Goal: Register for event/course

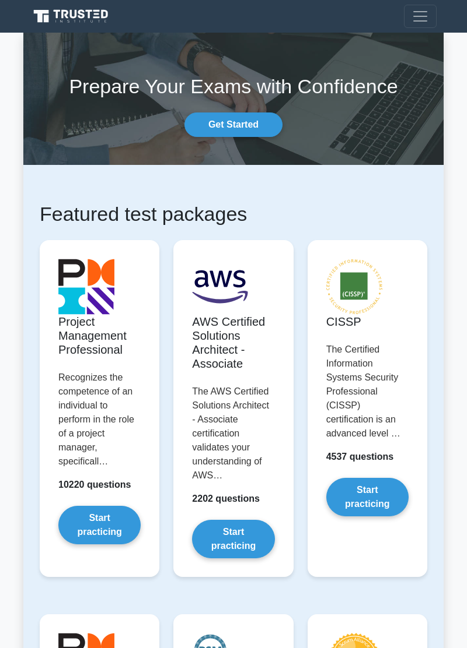
click at [78, 509] on link "Start practicing" at bounding box center [99, 525] width 82 height 38
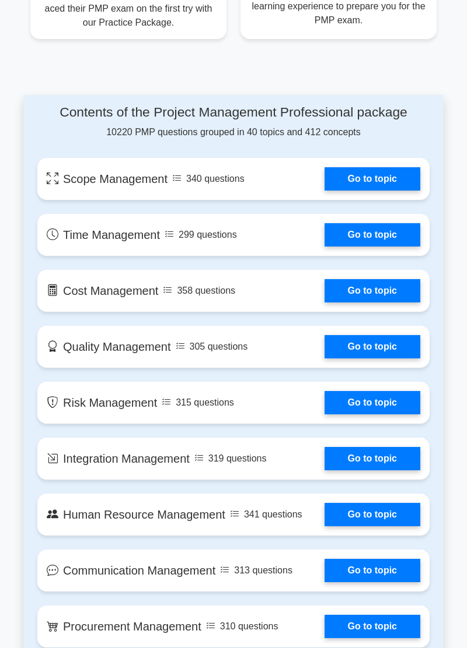
scroll to position [809, 0]
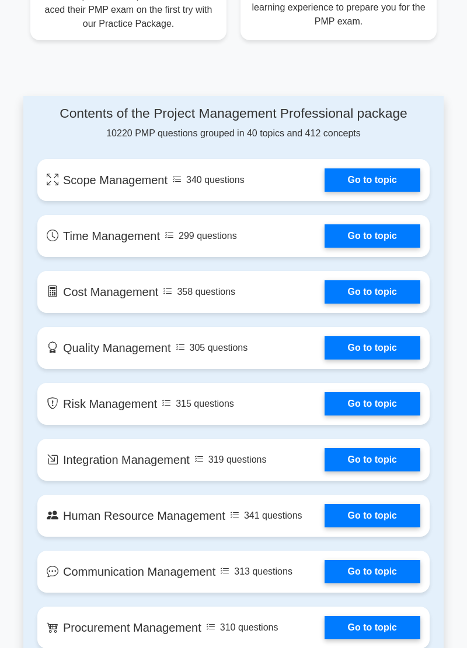
click at [385, 177] on link "Go to topic" at bounding box center [372, 180] width 96 height 23
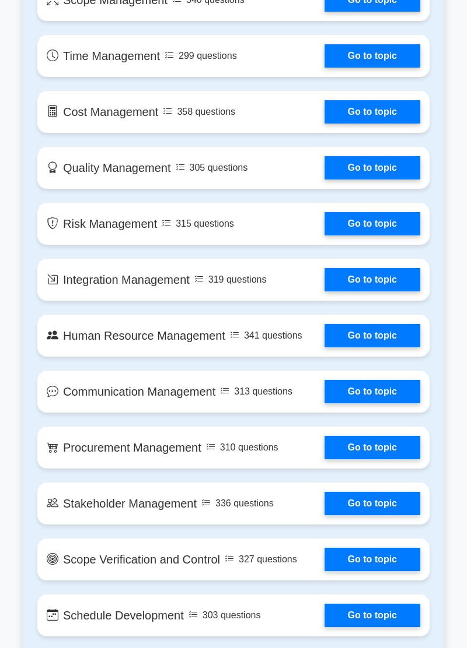
scroll to position [991, 0]
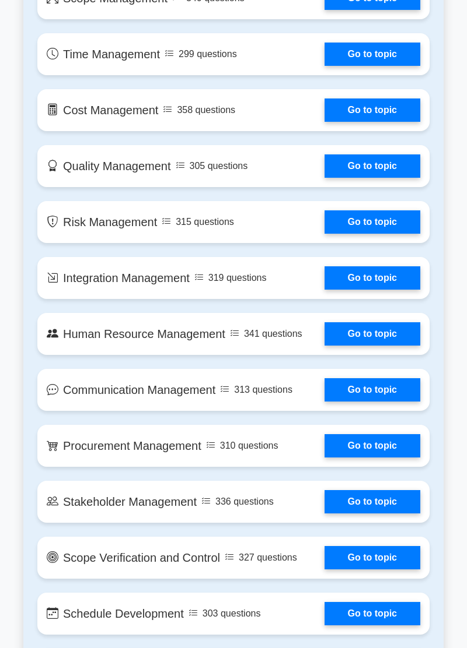
click at [352, 503] on link "Go to topic" at bounding box center [372, 501] width 96 height 23
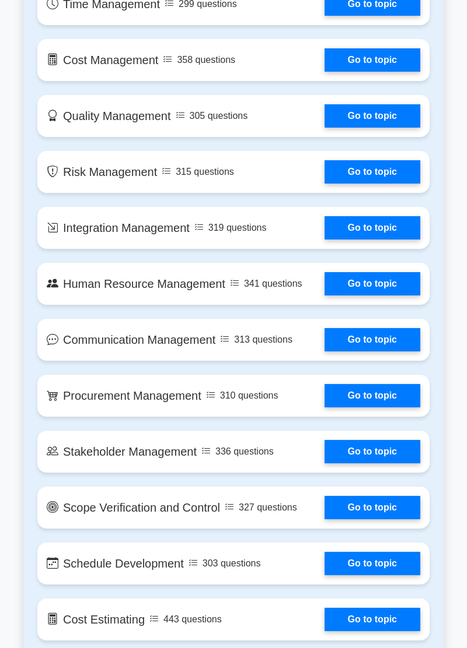
scroll to position [1047, 0]
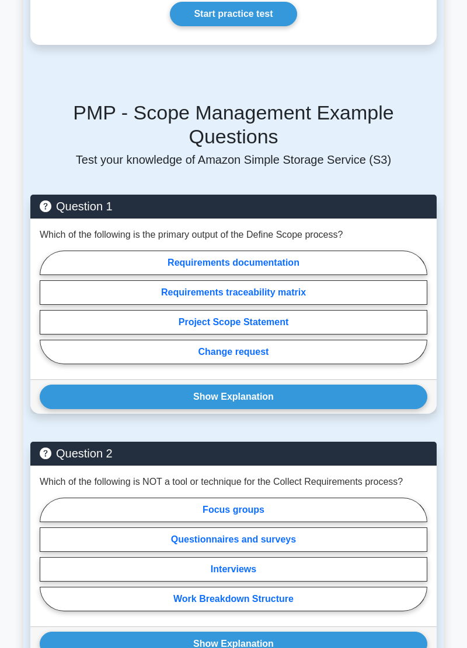
scroll to position [704, 0]
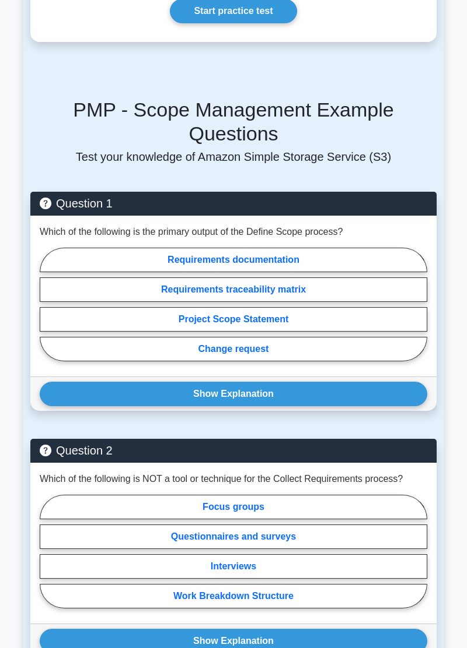
click at [64, 382] on button "Show Explanation" at bounding box center [233, 394] width 387 height 24
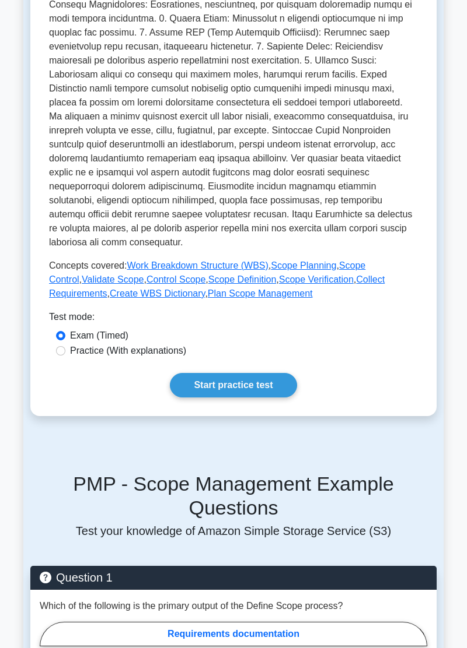
scroll to position [328, 0]
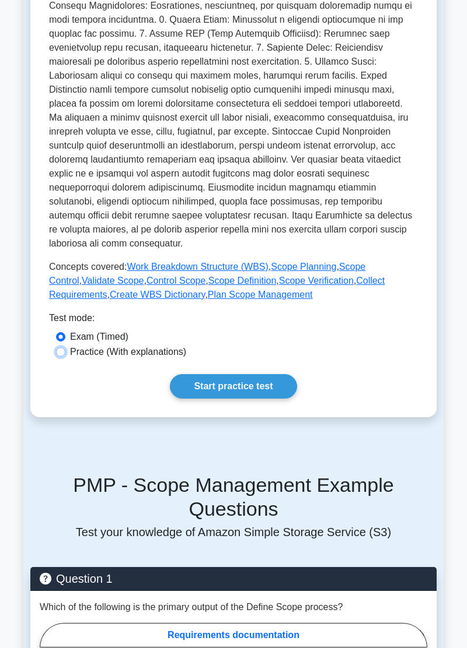
click at [57, 350] on input "Practice (With explanations)" at bounding box center [60, 352] width 9 height 9
radio input "true"
click at [219, 380] on link "Start practice test" at bounding box center [233, 386] width 127 height 24
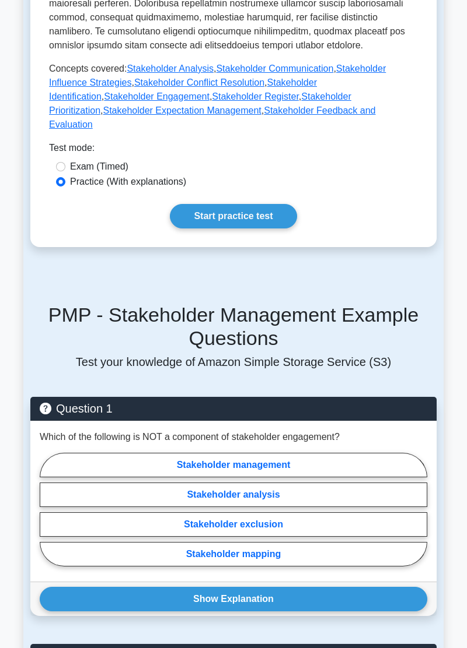
scroll to position [623, 0]
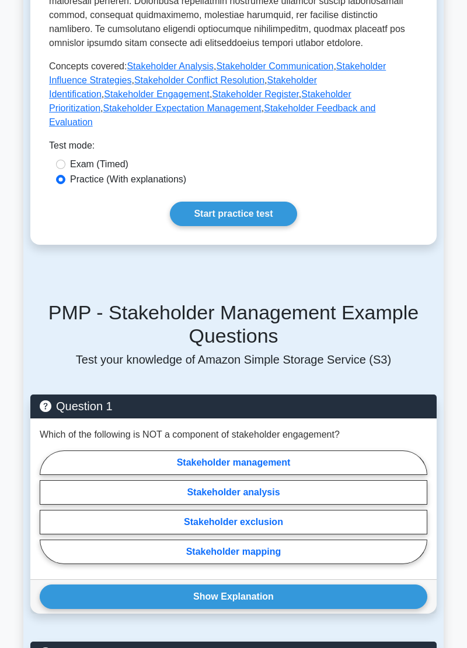
click at [195, 202] on link "Start practice test" at bounding box center [233, 214] width 127 height 24
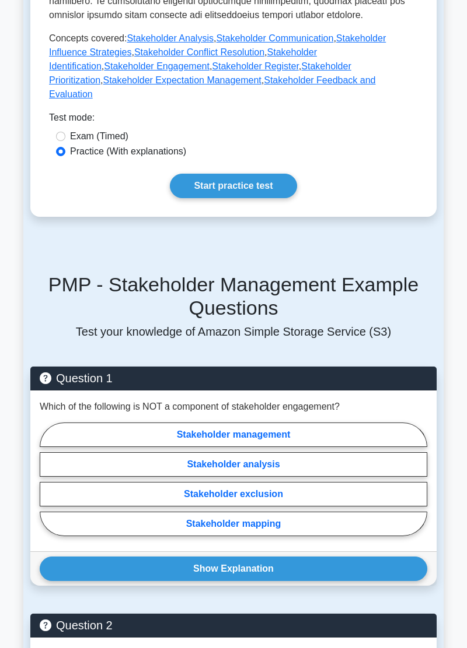
scroll to position [679, 0]
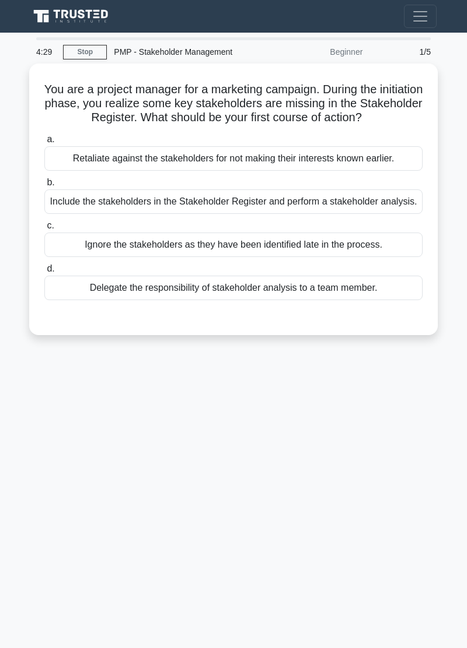
click at [101, 203] on div "Include the stakeholders in the Stakeholder Register and perform a stakeholder …" at bounding box center [233, 202] width 378 height 24
click at [44, 187] on input "b. Include the stakeholders in the Stakeholder Register and perform a stakehold…" at bounding box center [44, 183] width 0 height 8
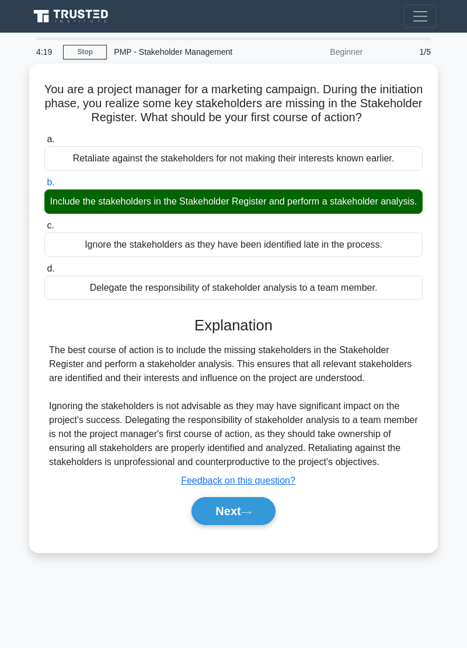
click at [213, 525] on button "Next" at bounding box center [232, 511] width 83 height 28
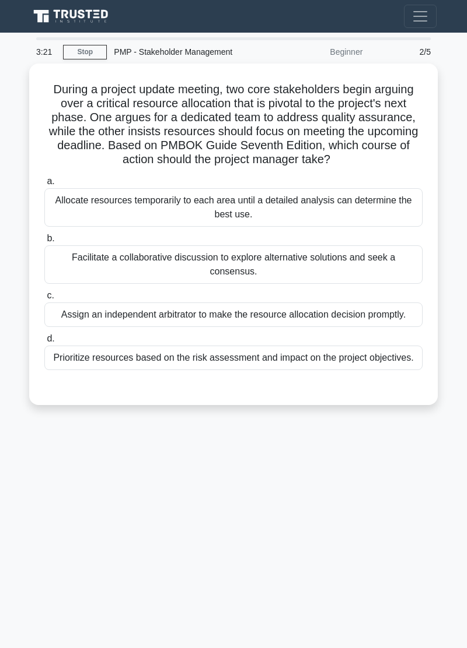
click at [84, 358] on div "Prioritize resources based on the risk assessment and impact on the project obj…" at bounding box center [233, 358] width 378 height 24
click at [44, 343] on input "d. Prioritize resources based on the risk assessment and impact on the project …" at bounding box center [44, 339] width 0 height 8
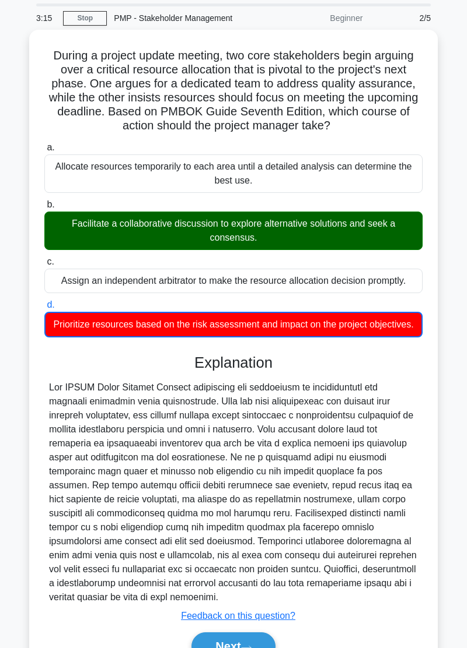
scroll to position [34, 0]
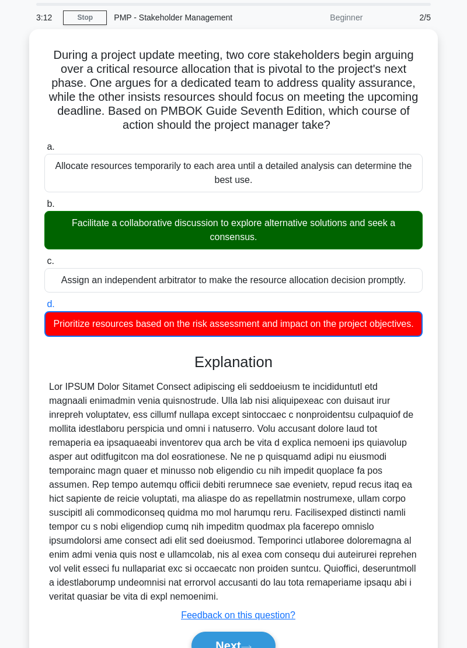
click at [202, 643] on button "Next" at bounding box center [232, 646] width 83 height 28
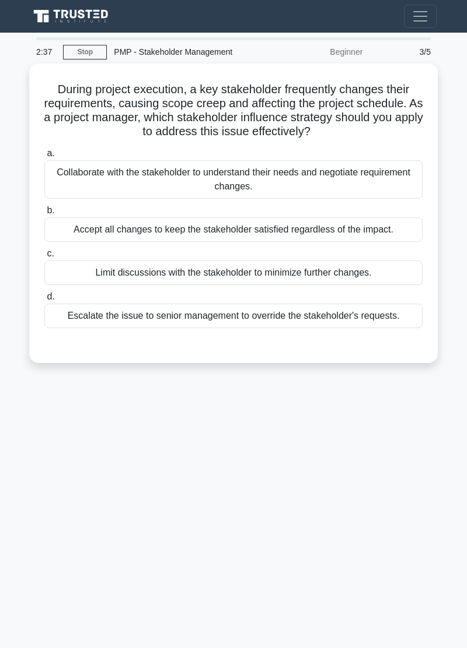
click at [55, 174] on div "Collaborate with the stakeholder to understand their needs and negotiate requir…" at bounding box center [233, 179] width 378 height 38
click at [44, 157] on input "a. Collaborate with the stakeholder to understand their needs and negotiate req…" at bounding box center [44, 154] width 0 height 8
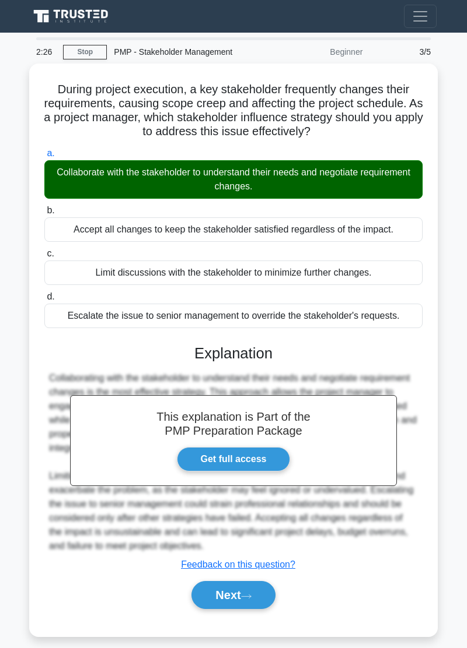
click at [222, 594] on button "Next" at bounding box center [232, 595] width 83 height 28
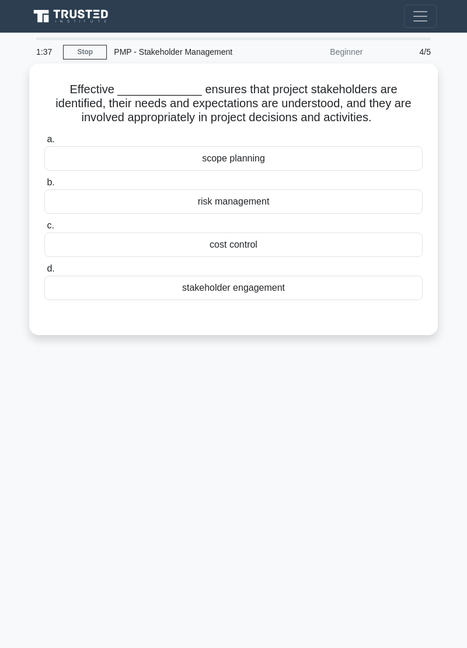
click at [146, 290] on div "stakeholder engagement" at bounding box center [233, 288] width 378 height 24
click at [44, 273] on input "d. stakeholder engagement" at bounding box center [44, 269] width 0 height 8
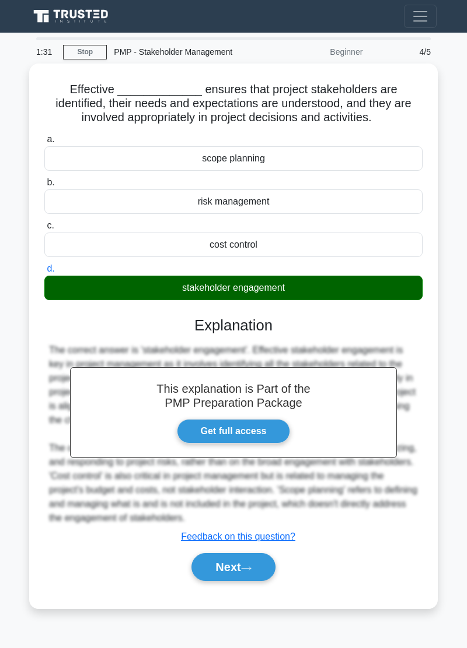
click at [211, 566] on button "Next" at bounding box center [232, 567] width 83 height 28
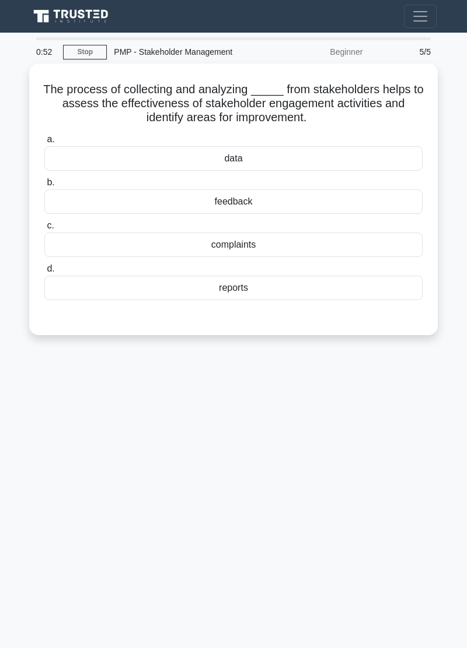
click at [87, 197] on div "feedback" at bounding box center [233, 202] width 378 height 24
click at [44, 187] on input "b. feedback" at bounding box center [44, 183] width 0 height 8
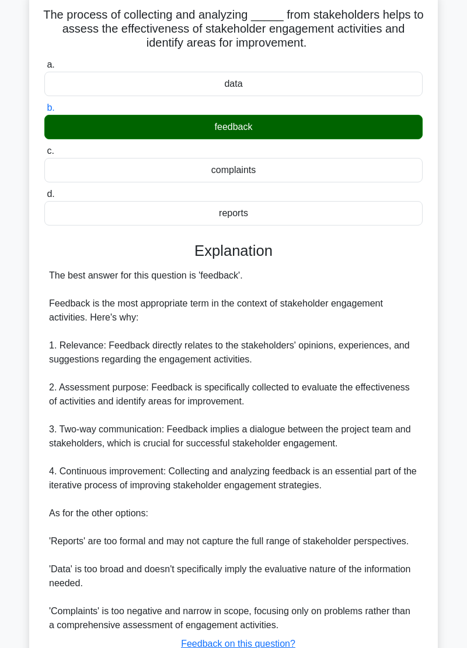
scroll to position [103, 0]
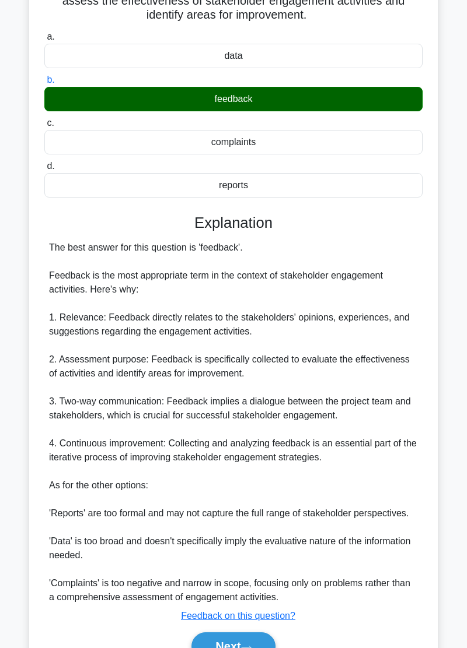
click at [213, 639] on button "Next" at bounding box center [232, 647] width 83 height 28
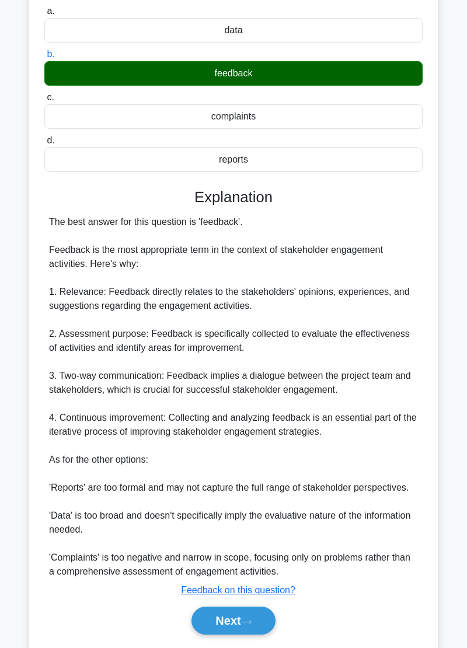
scroll to position [153, 0]
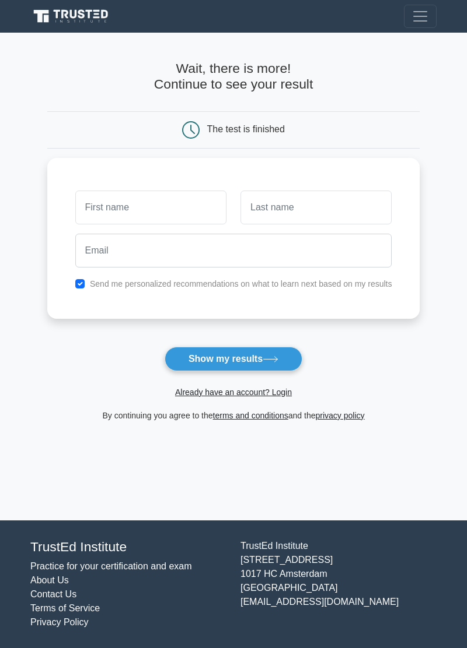
click at [110, 208] on input "text" at bounding box center [150, 208] width 151 height 34
type input "[DEMOGRAPHIC_DATA]"
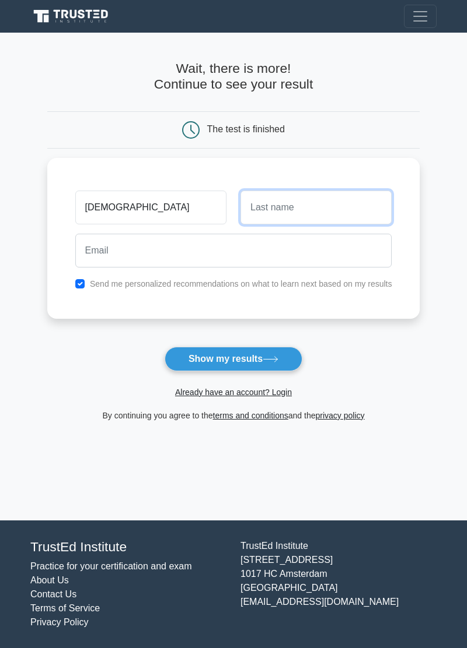
click at [276, 205] on input "text" at bounding box center [315, 208] width 151 height 34
type input "Nakyanzi"
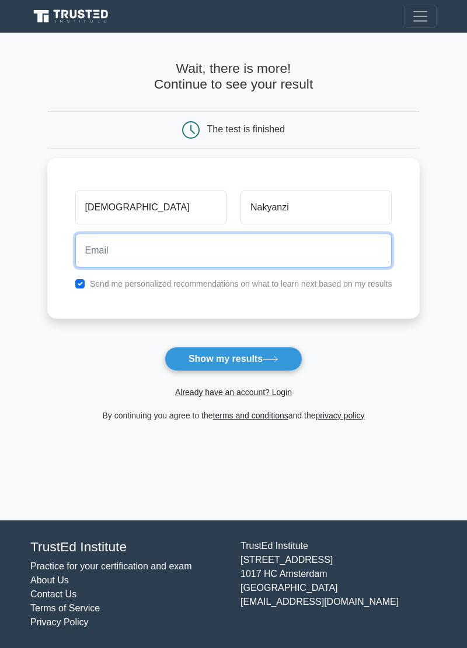
click at [91, 251] on input "email" at bounding box center [233, 251] width 317 height 34
type input "hadijjanakyanzi71@gmail.com"
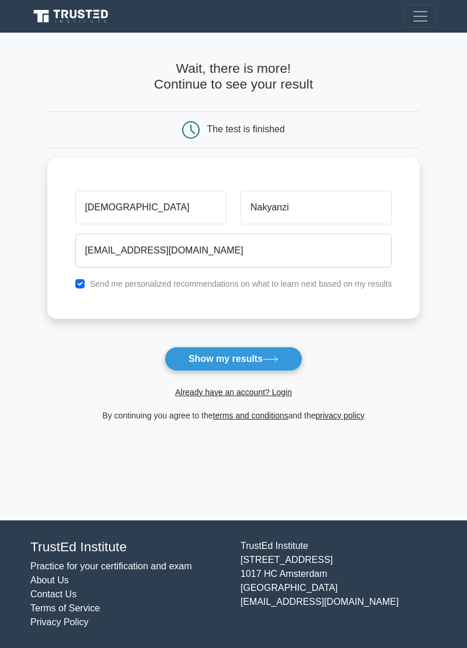
click at [183, 358] on button "Show my results" at bounding box center [233, 359] width 138 height 24
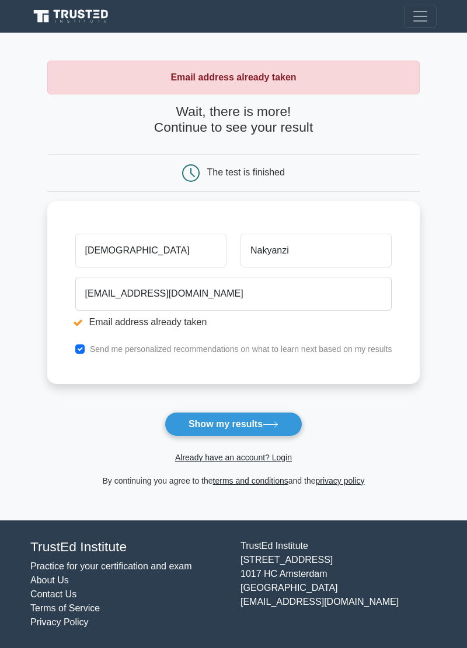
click at [121, 320] on li "Email address already taken" at bounding box center [233, 322] width 317 height 14
click at [215, 455] on link "Already have an account? Login" at bounding box center [233, 457] width 117 height 9
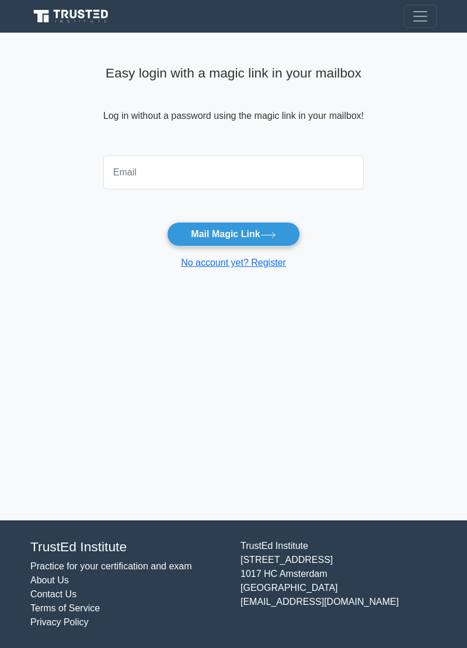
click at [139, 178] on input "email" at bounding box center [233, 173] width 260 height 34
type input "[EMAIL_ADDRESS][DOMAIN_NAME]"
click at [182, 236] on button "Mail Magic Link" at bounding box center [233, 234] width 132 height 24
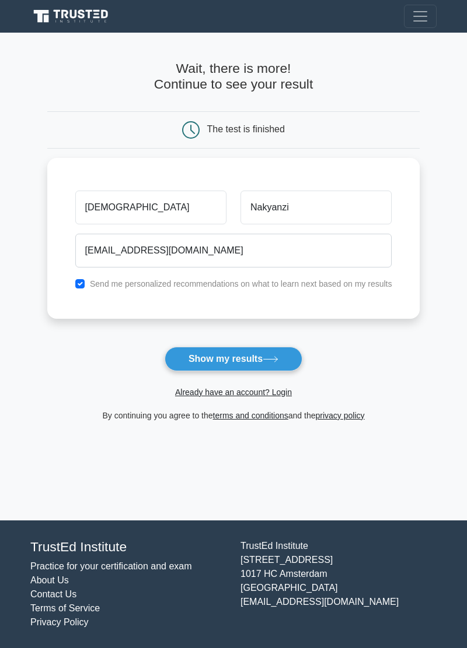
click at [148, 413] on div "By continuing you agree to the terms and conditions and the privacy policy" at bounding box center [233, 416] width 387 height 14
click at [187, 388] on link "Already have an account? Login" at bounding box center [233, 392] width 117 height 9
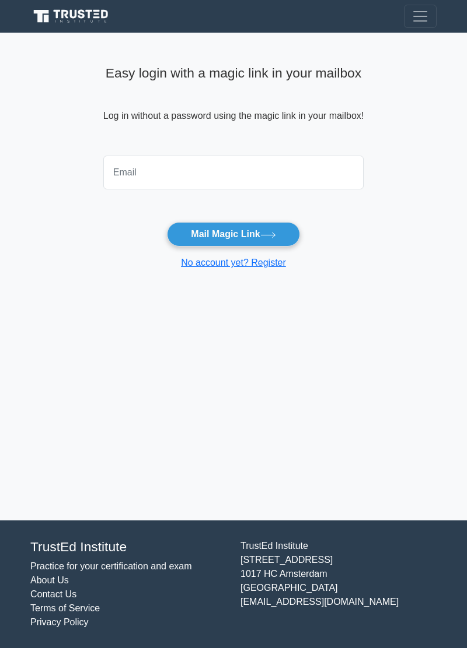
click at [136, 167] on input "email" at bounding box center [233, 173] width 260 height 34
type input "[EMAIL_ADDRESS][DOMAIN_NAME]"
click at [171, 238] on button "Mail Magic Link" at bounding box center [233, 234] width 132 height 24
